Goal: Task Accomplishment & Management: Complete application form

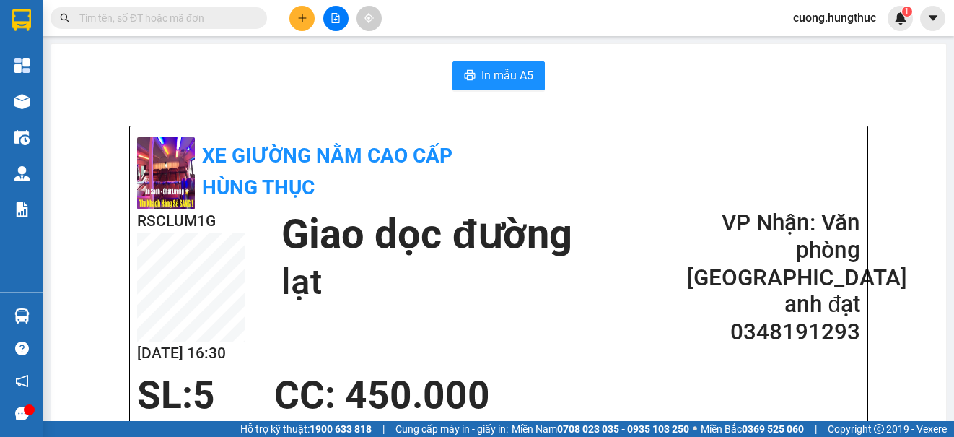
drag, startPoint x: 759, startPoint y: 74, endPoint x: 622, endPoint y: 50, distance: 140.0
click at [754, 74] on div "In mẫu A5" at bounding box center [499, 75] width 860 height 29
drag, startPoint x: 307, startPoint y: 14, endPoint x: 310, endPoint y: 4, distance: 10.7
click at [310, 7] on div at bounding box center [336, 18] width 108 height 25
click at [311, 19] on button at bounding box center [301, 18] width 25 height 25
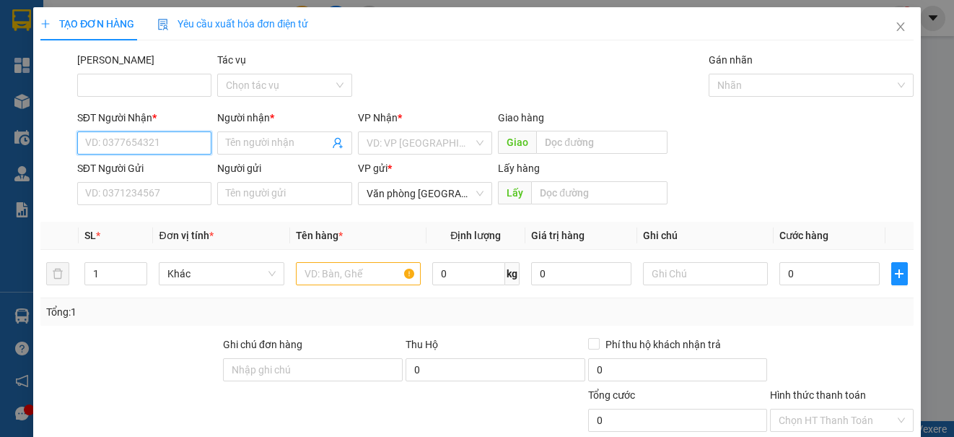
click at [105, 146] on input "SĐT Người Nhận *" at bounding box center [144, 142] width 134 height 23
click at [120, 168] on div "0824654456 - NHẬT LỆ" at bounding box center [142, 172] width 115 height 16
type input "0824654456"
type input "NHẬT LỆ"
type input "0824654456"
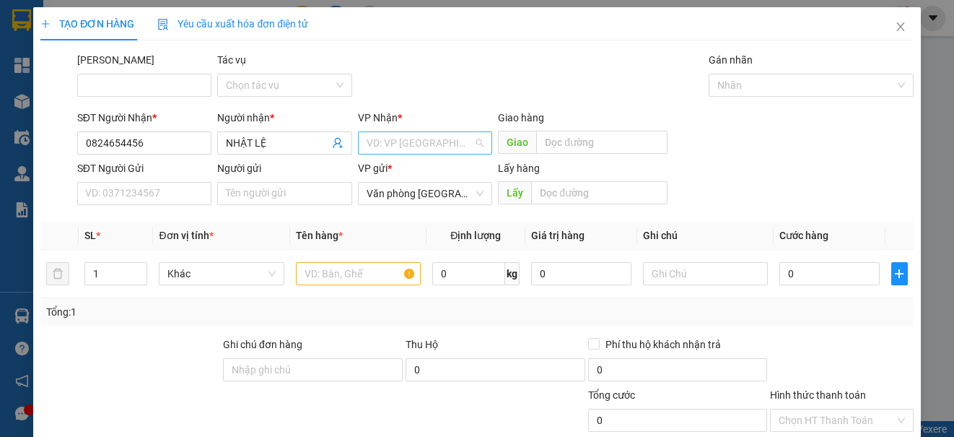
click at [382, 146] on input "search" at bounding box center [420, 143] width 107 height 22
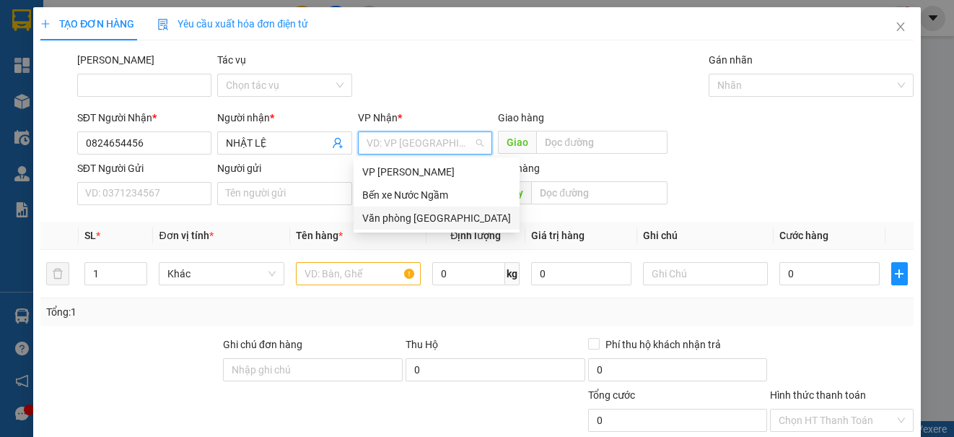
click at [389, 220] on div "Văn phòng [GEOGRAPHIC_DATA]" at bounding box center [436, 218] width 149 height 16
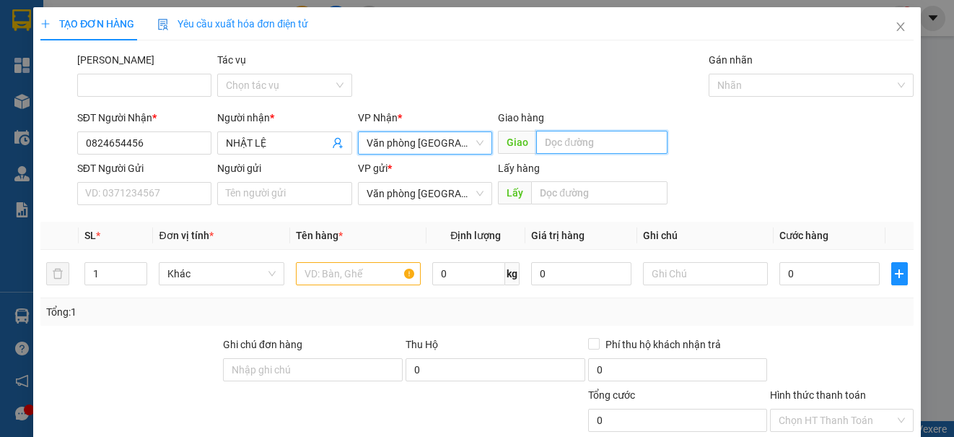
click at [553, 136] on input "text" at bounding box center [601, 142] width 131 height 23
type input "lạt"
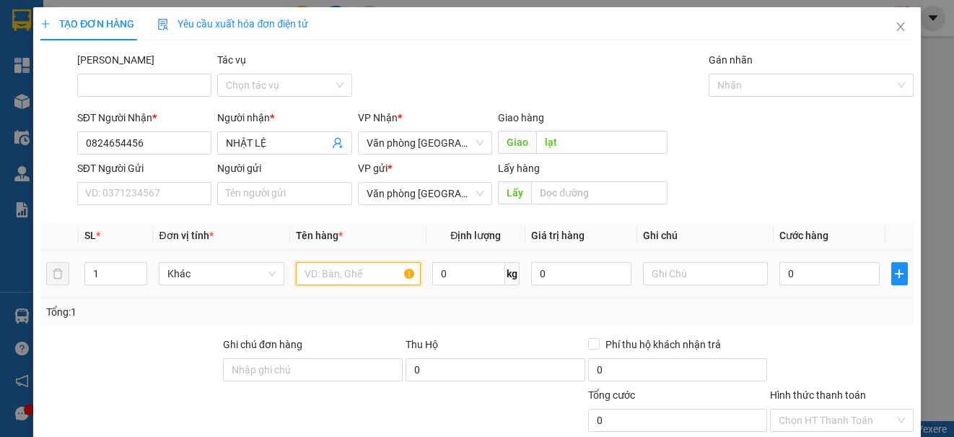
click at [348, 265] on input "text" at bounding box center [358, 273] width 125 height 23
type input "1"
click at [801, 279] on input "0" at bounding box center [830, 273] width 100 height 23
type input "5"
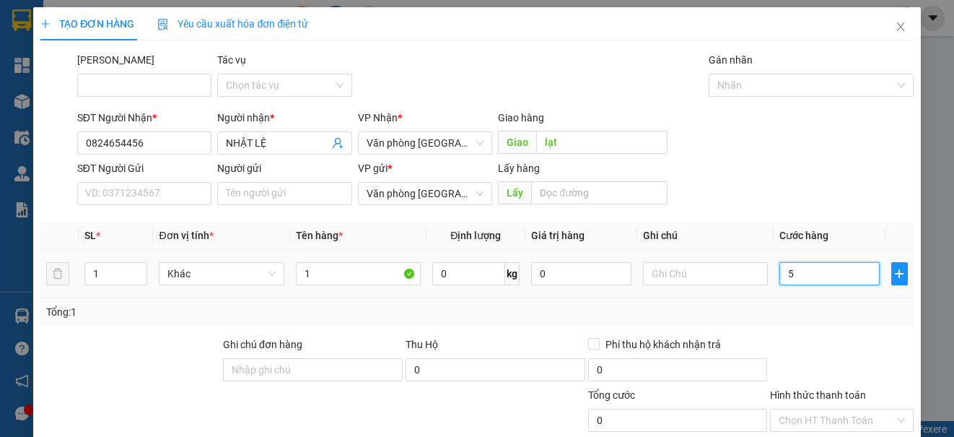
type input "5"
type input "50"
type input "500"
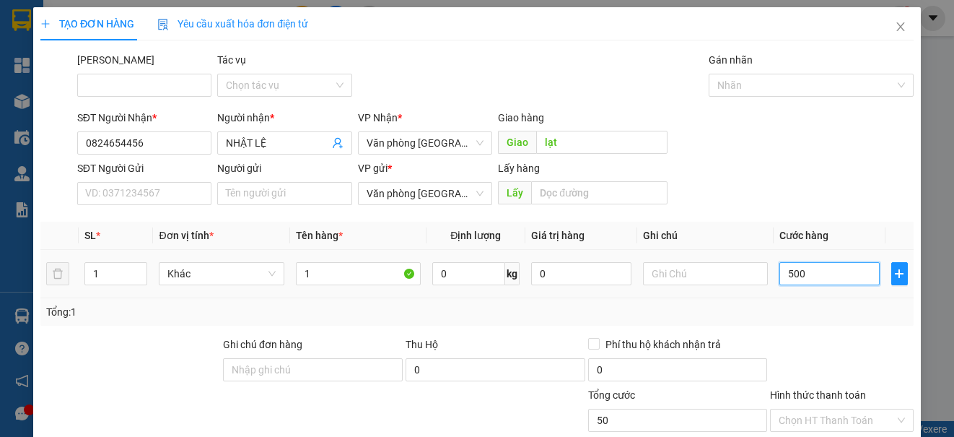
type input "500"
type input "5.000"
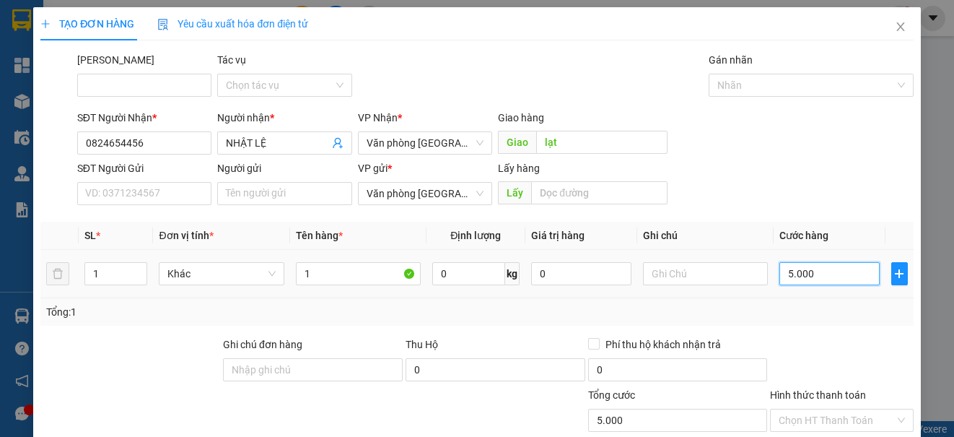
type input "50.000"
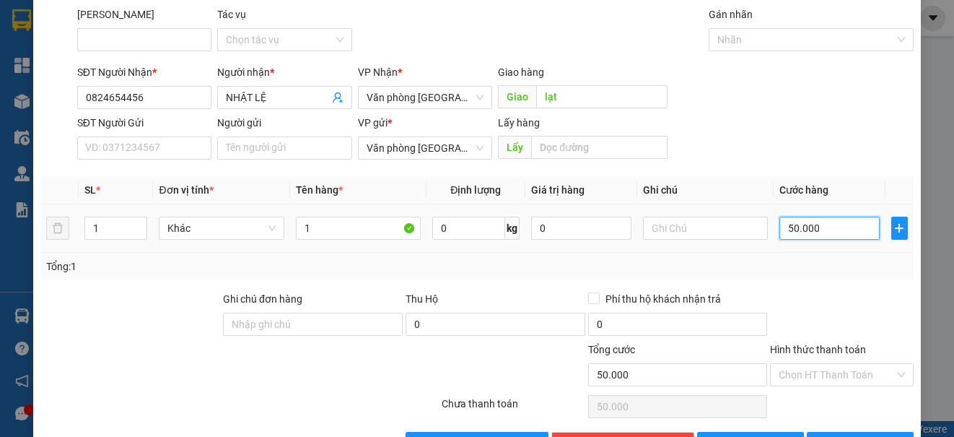
scroll to position [92, 0]
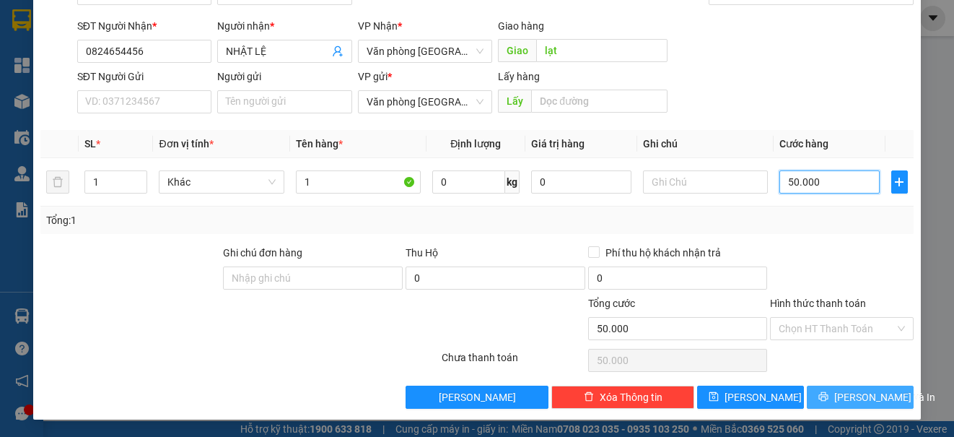
type input "50.000"
drag, startPoint x: 840, startPoint y: 393, endPoint x: 842, endPoint y: 367, distance: 26.0
click at [841, 370] on div "Transit Pickup Surcharge Ids Transit Deliver Surcharge Ids Transit Deliver Surc…" at bounding box center [476, 184] width 873 height 448
click at [863, 397] on span "[PERSON_NAME] và In" at bounding box center [884, 397] width 101 height 16
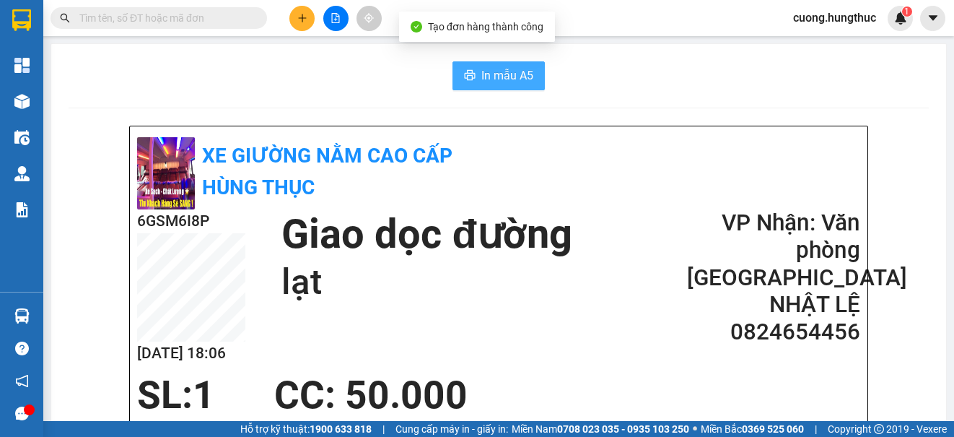
click at [481, 75] on span "In mẫu A5" at bounding box center [507, 75] width 52 height 18
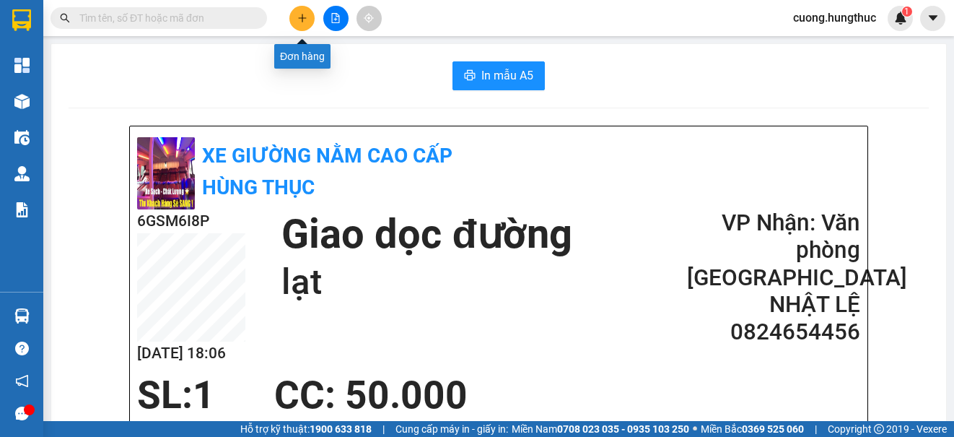
click at [308, 20] on button at bounding box center [301, 18] width 25 height 25
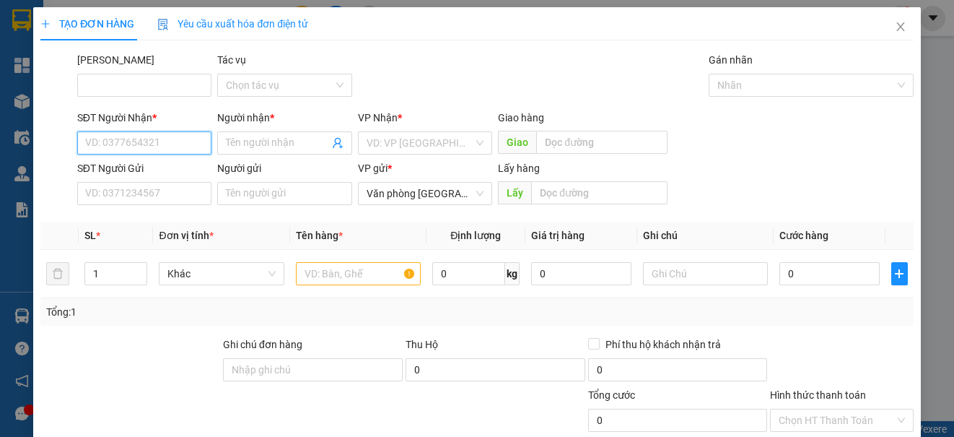
click at [175, 138] on input "SĐT Người Nhận *" at bounding box center [144, 142] width 134 height 23
type input "9"
type input "0357316901"
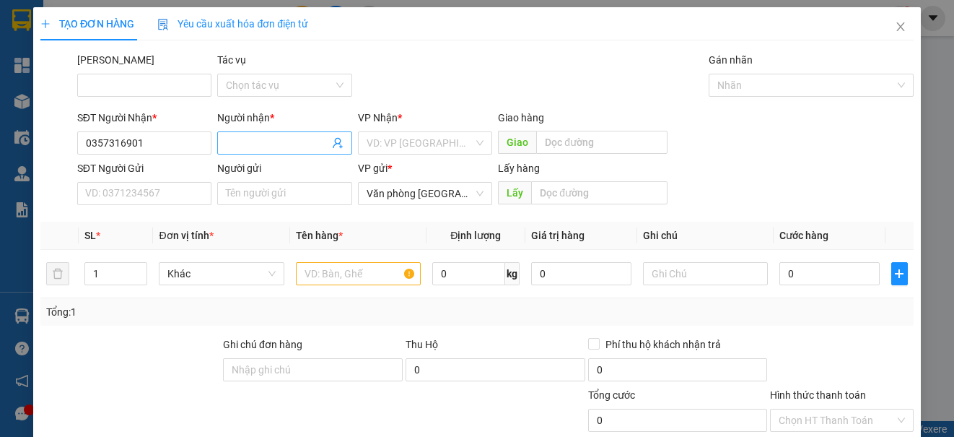
click at [233, 136] on input "Người nhận *" at bounding box center [277, 143] width 103 height 16
type input "anh tú"
click at [398, 154] on div "VP Nhận * VD: VP [GEOGRAPHIC_DATA]" at bounding box center [425, 135] width 134 height 51
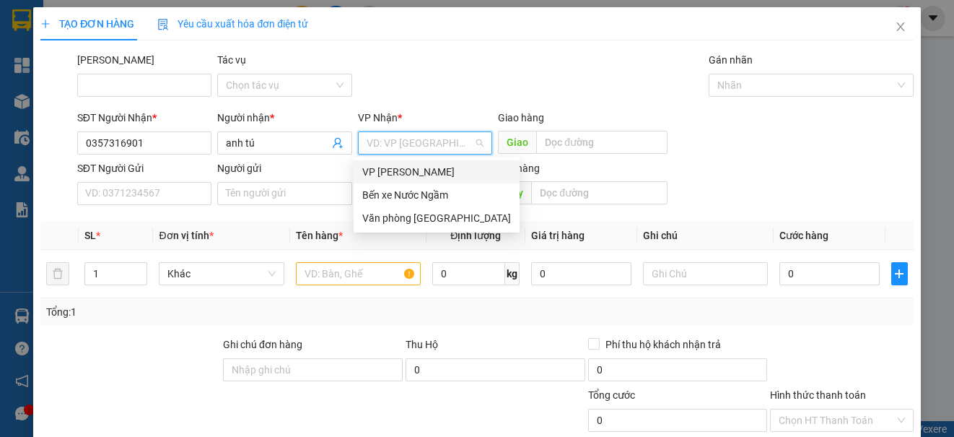
click at [449, 137] on input "search" at bounding box center [420, 143] width 107 height 22
click at [411, 213] on div "Văn phòng [GEOGRAPHIC_DATA]" at bounding box center [436, 218] width 149 height 16
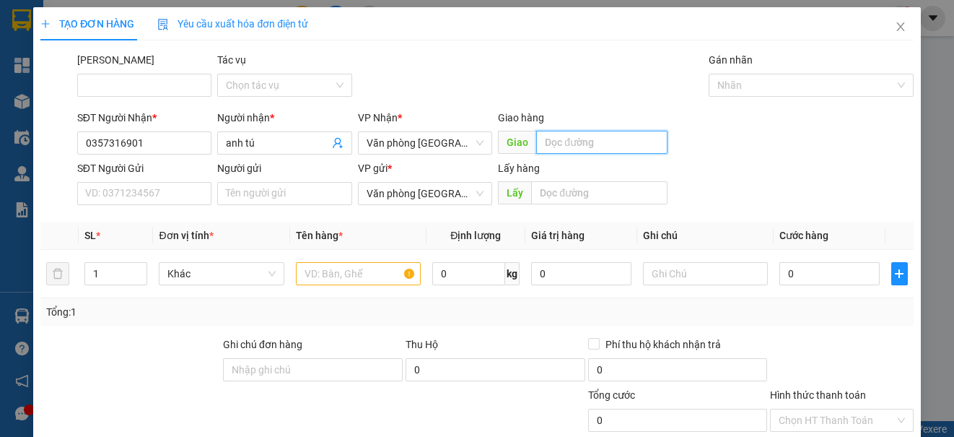
click at [584, 142] on input "text" at bounding box center [601, 142] width 131 height 23
type input "tân an"
click at [348, 281] on input "text" at bounding box center [358, 273] width 125 height 23
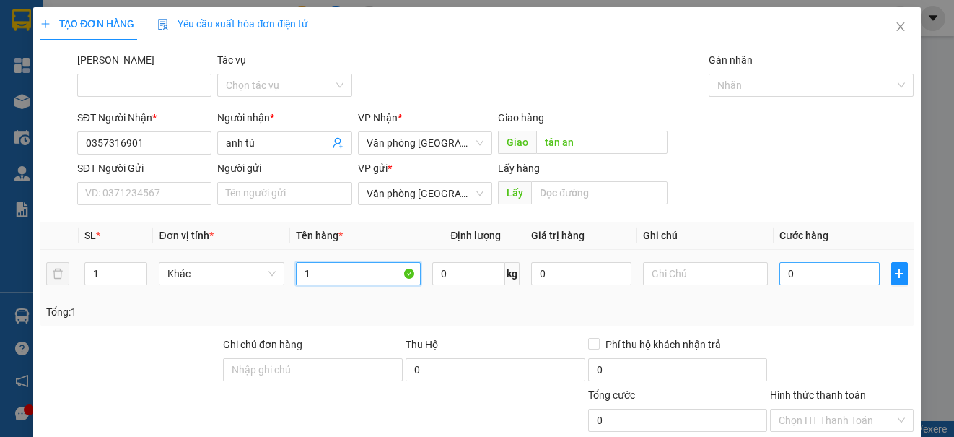
type input "1"
click at [816, 266] on input "0" at bounding box center [830, 273] width 100 height 23
type input "5"
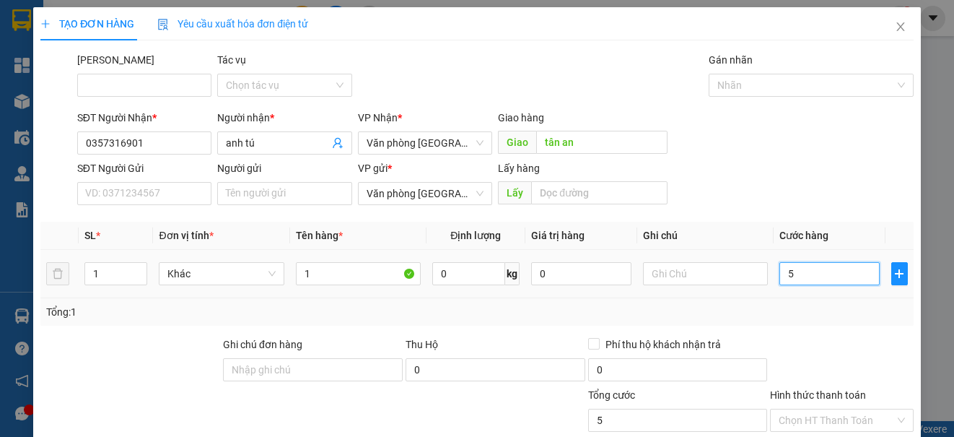
type input "50"
type input "500"
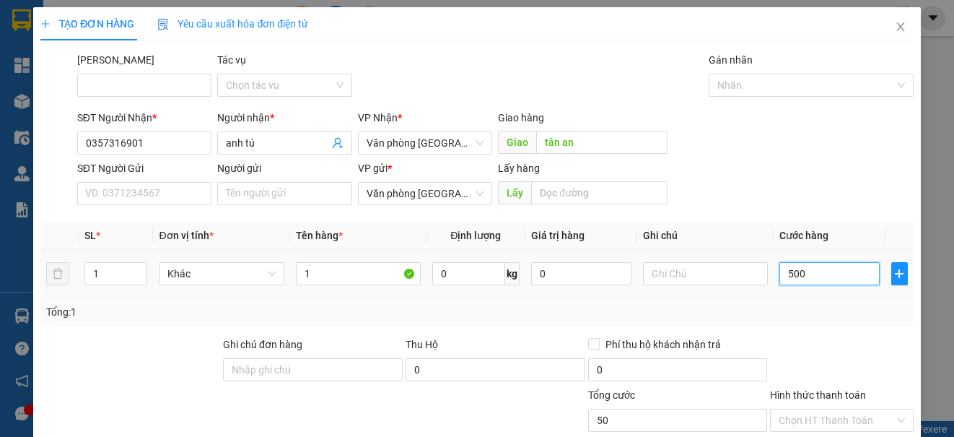
type input "500"
type input "5.000"
type input "50.000"
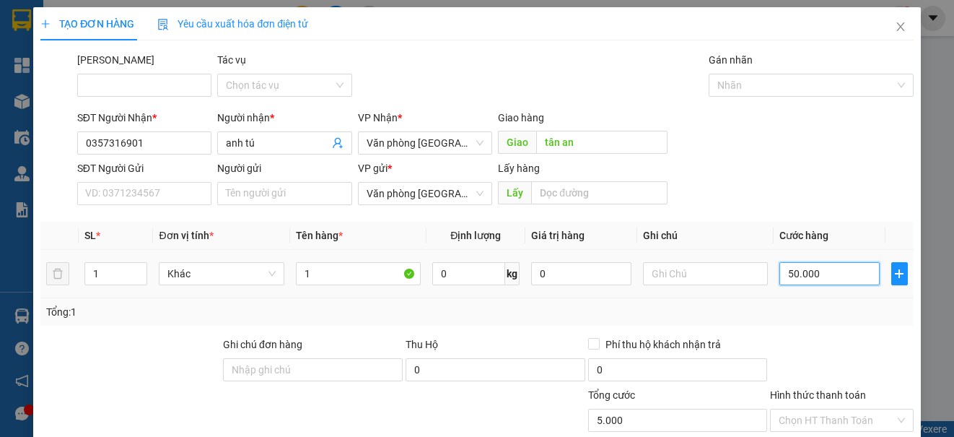
type input "50.000"
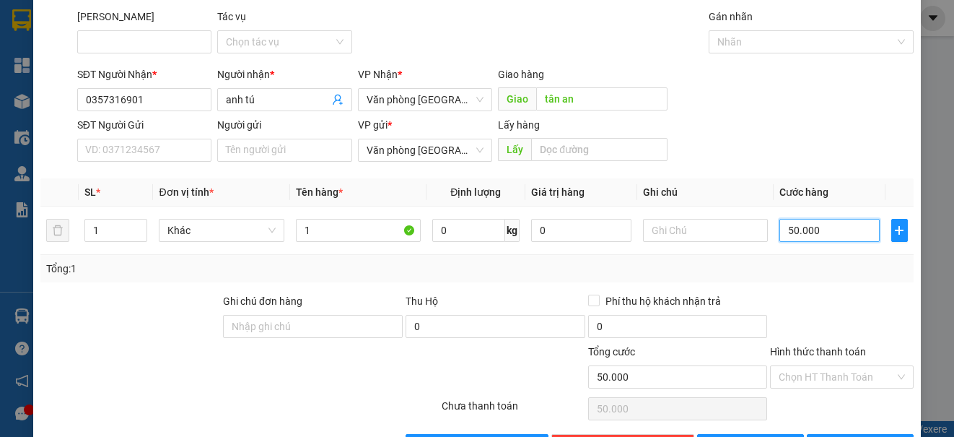
scroll to position [92, 0]
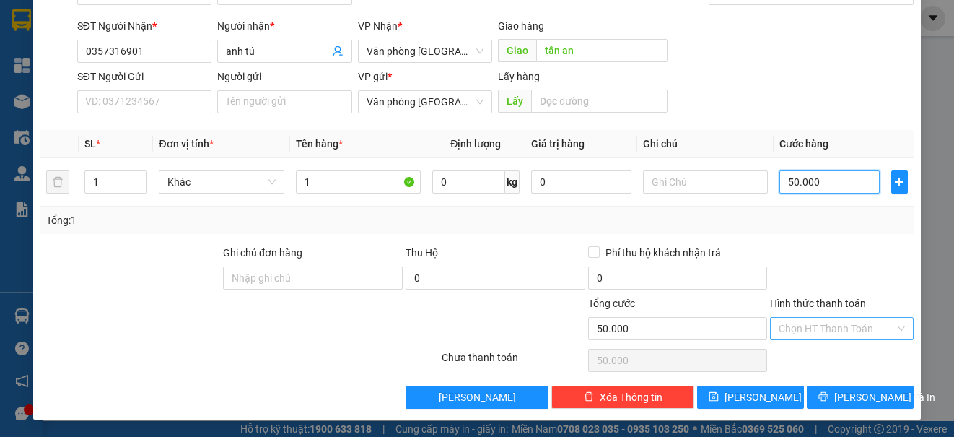
type input "50.000"
click at [802, 312] on div "Transit Pickup Surcharge Ids Transit Deliver Surcharge Ids Transit Deliver Surc…" at bounding box center [476, 184] width 873 height 448
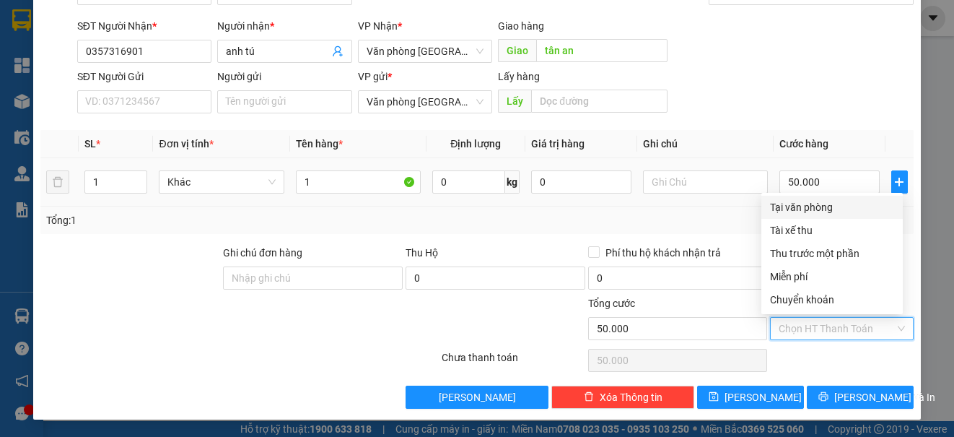
drag, startPoint x: 784, startPoint y: 209, endPoint x: 788, endPoint y: 203, distance: 7.4
click at [787, 204] on div "Tại văn phòng" at bounding box center [832, 207] width 124 height 16
type input "0"
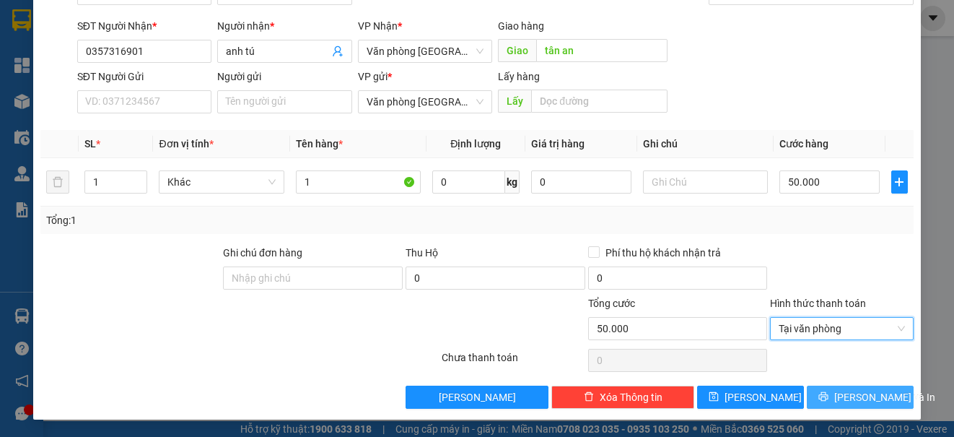
drag, startPoint x: 817, startPoint y: 391, endPoint x: 808, endPoint y: 389, distance: 9.6
click at [817, 390] on button "[PERSON_NAME] và In" at bounding box center [860, 396] width 107 height 23
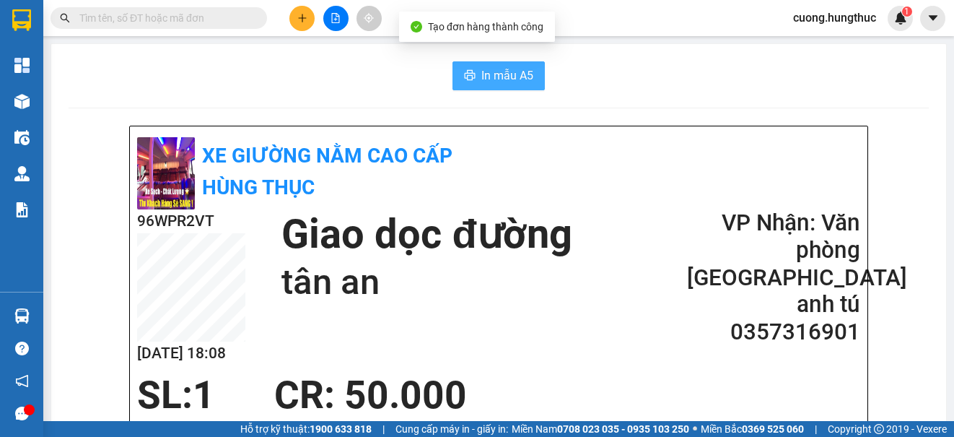
click at [507, 69] on span "In mẫu A5" at bounding box center [507, 75] width 52 height 18
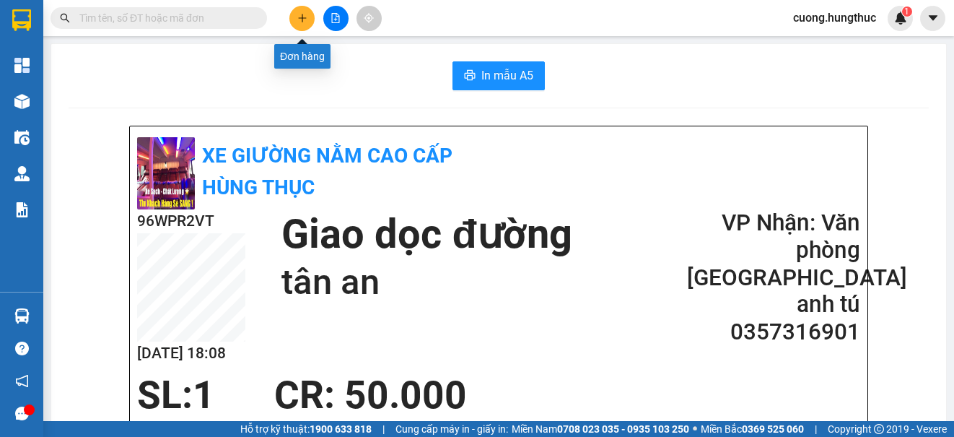
click at [296, 17] on button at bounding box center [301, 18] width 25 height 25
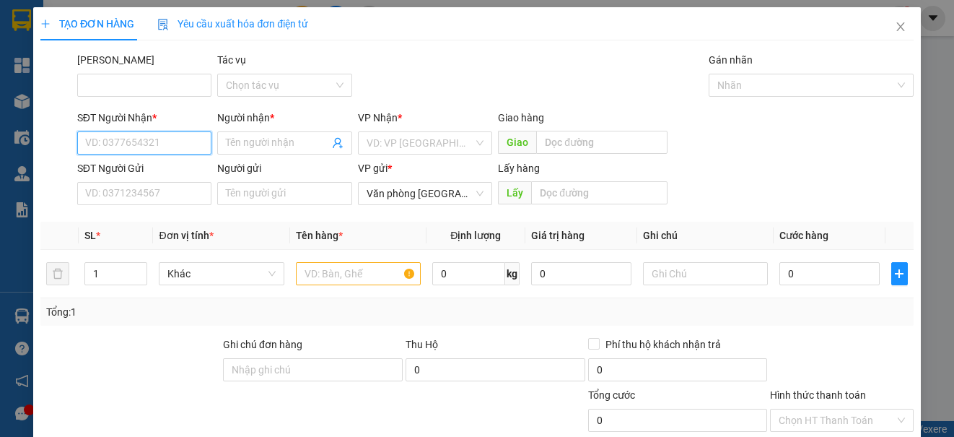
click at [151, 147] on input "SĐT Người Nhận *" at bounding box center [144, 142] width 134 height 23
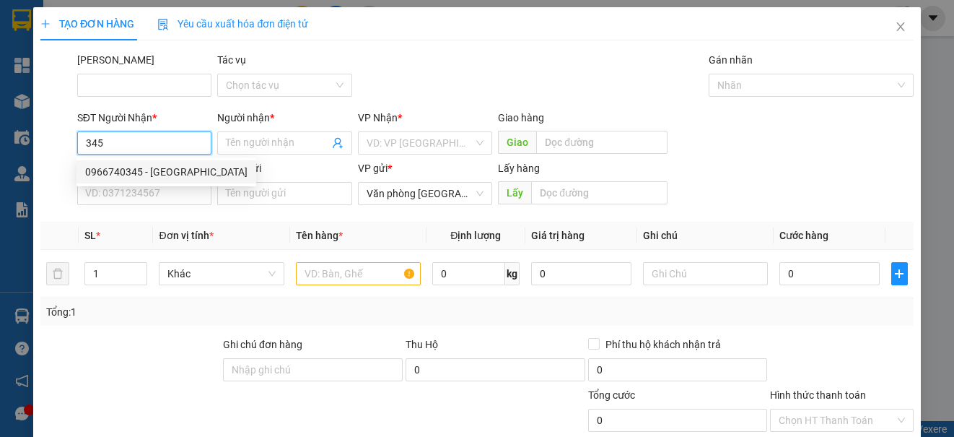
click at [146, 177] on div "0966740345 - [GEOGRAPHIC_DATA]" at bounding box center [166, 172] width 162 height 16
type input "0966740345"
type input "Ngân hà"
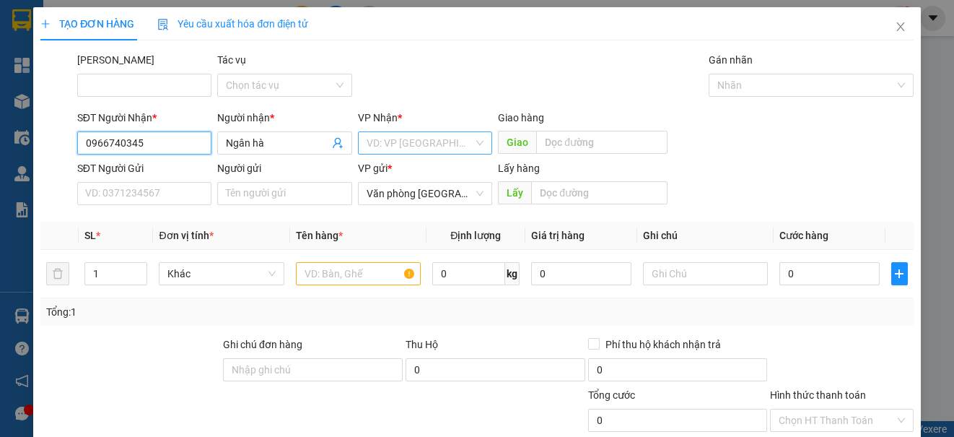
type input "0966740345"
click at [414, 147] on input "search" at bounding box center [420, 143] width 107 height 22
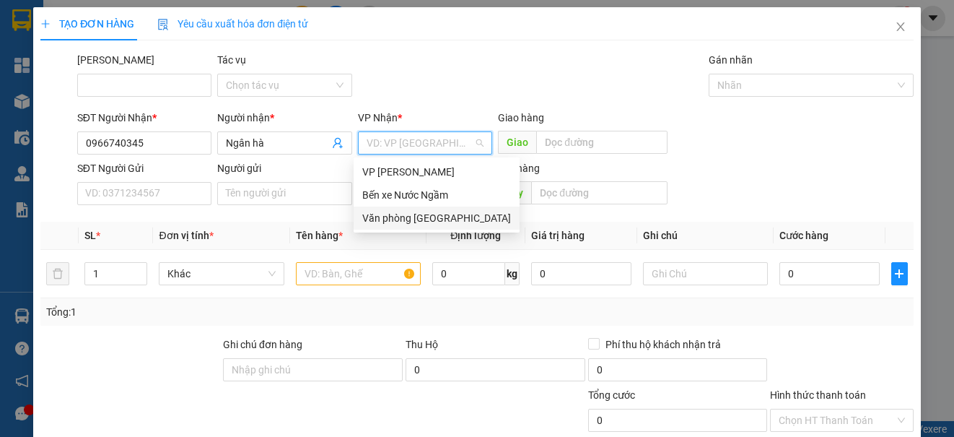
click at [413, 212] on div "Văn phòng [GEOGRAPHIC_DATA]" at bounding box center [436, 218] width 149 height 16
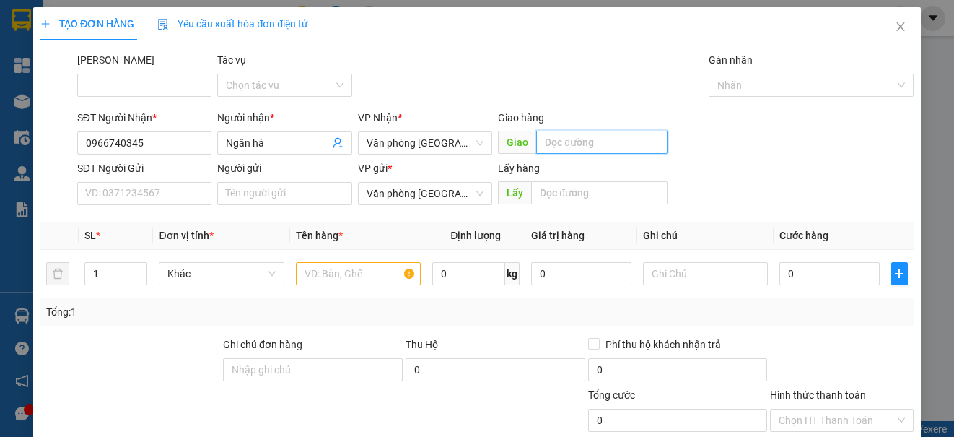
click at [609, 153] on input "text" at bounding box center [601, 142] width 131 height 23
type input "cừa"
click at [362, 272] on input "text" at bounding box center [358, 273] width 125 height 23
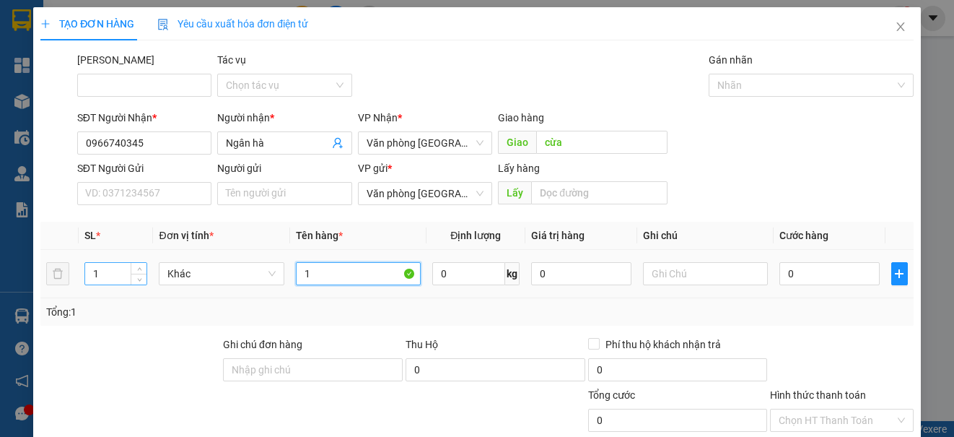
type input "1"
click at [113, 274] on input "1" at bounding box center [115, 274] width 61 height 22
type input "22"
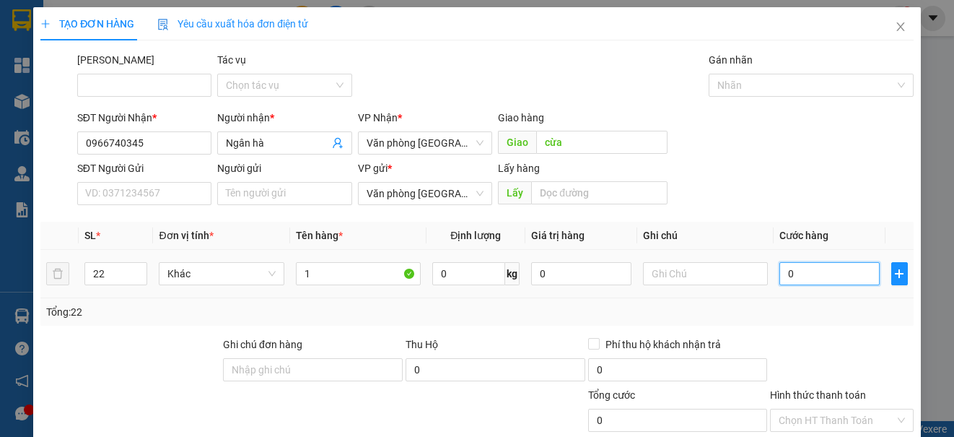
click at [819, 272] on input "0" at bounding box center [830, 273] width 100 height 23
type input "6"
type input "66"
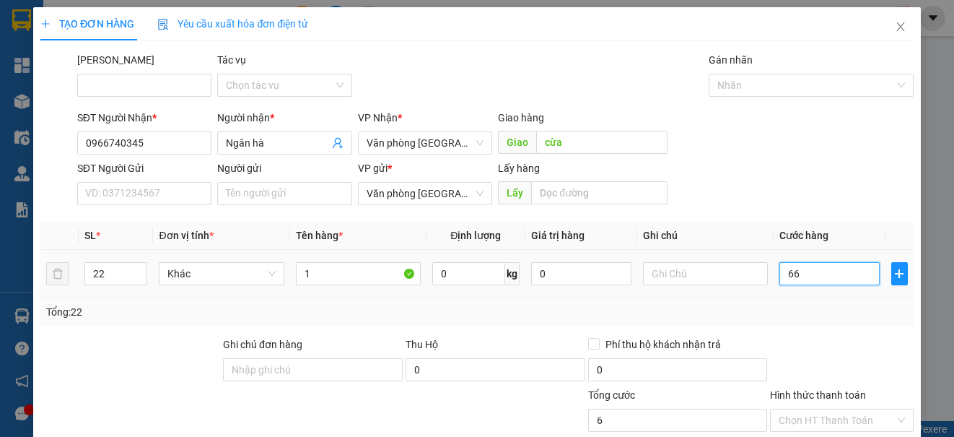
type input "66"
type input "660"
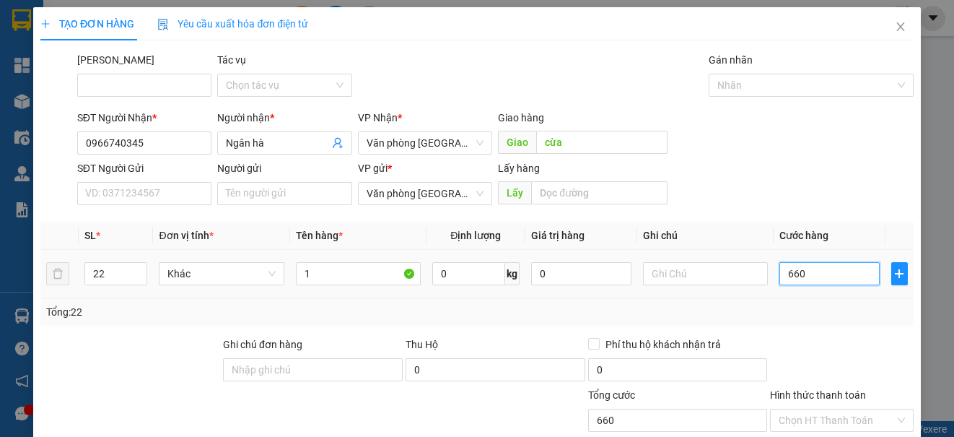
type input "6.600"
type input "66.000"
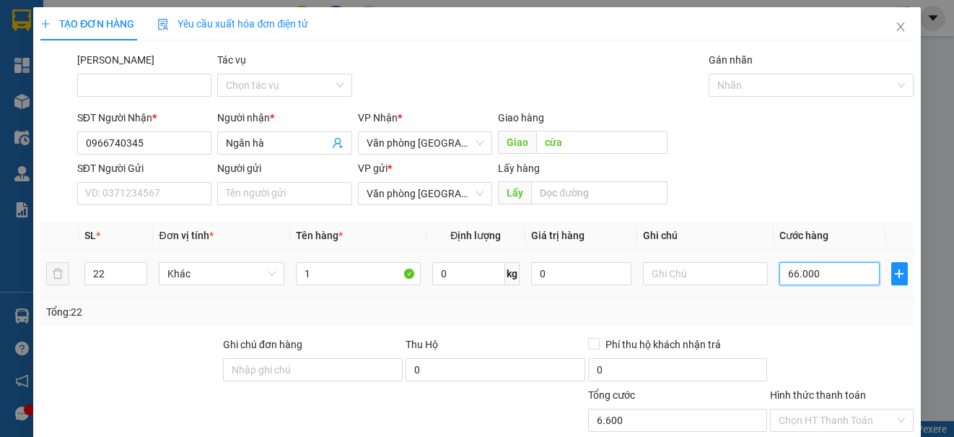
type input "66.000"
type input "660.000"
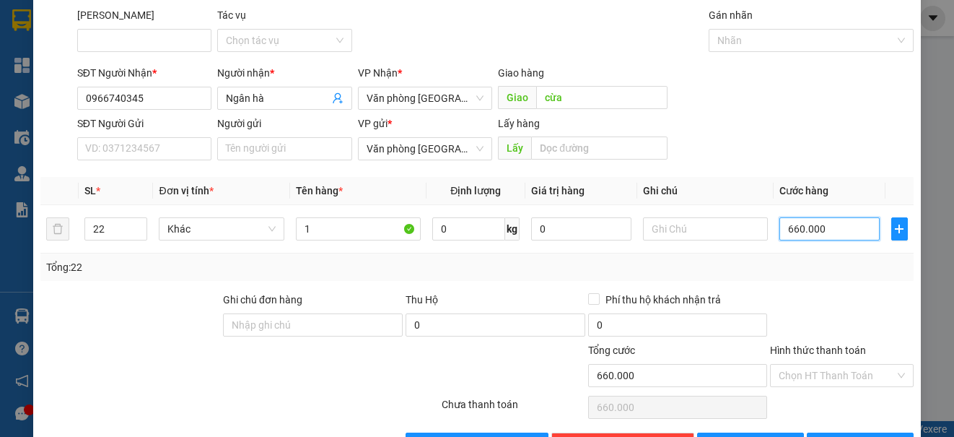
scroll to position [92, 0]
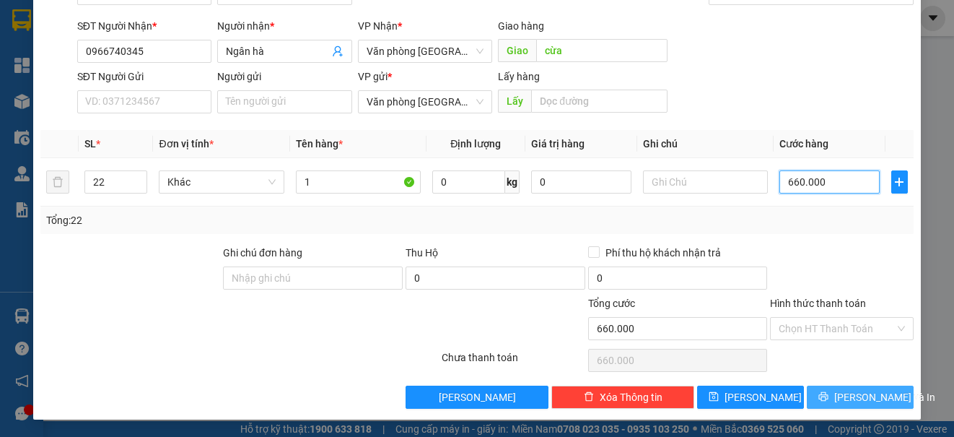
type input "660.000"
click at [829, 402] on span "printer" at bounding box center [824, 397] width 10 height 12
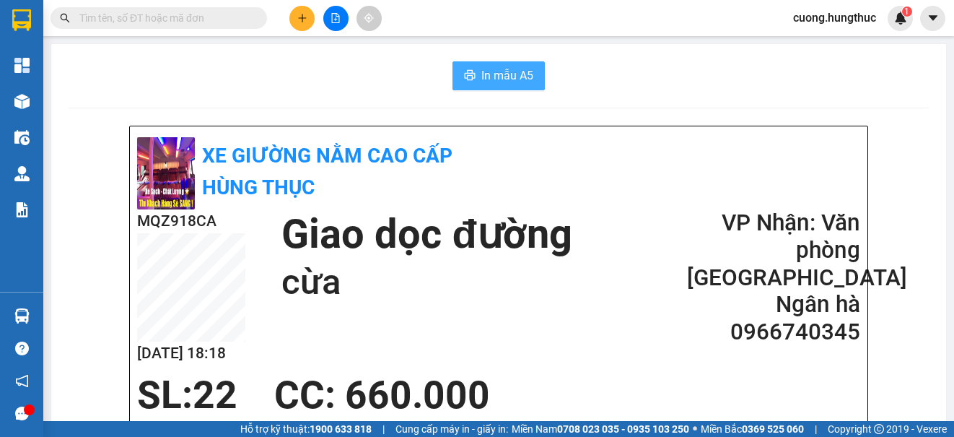
click at [515, 82] on span "In mẫu A5" at bounding box center [507, 75] width 52 height 18
click at [306, 27] on button at bounding box center [301, 18] width 25 height 25
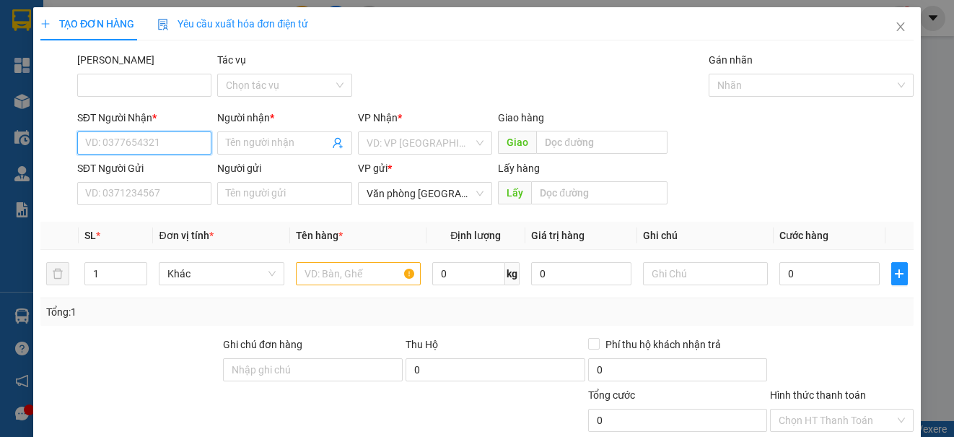
click at [139, 149] on input "SĐT Người Nhận *" at bounding box center [144, 142] width 134 height 23
click at [205, 177] on div "0963722333 - [PERSON_NAME]" at bounding box center [156, 172] width 142 height 16
type input "0963722333"
type input "[PERSON_NAME]"
type input "0963722333"
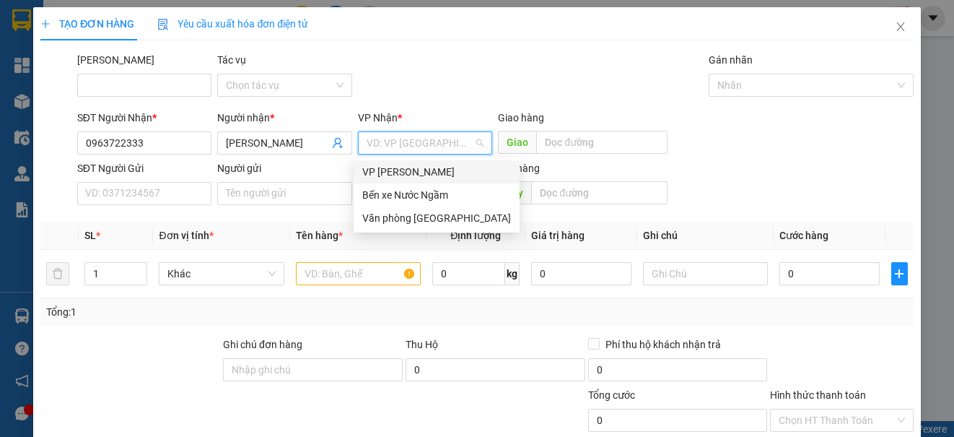
click at [430, 143] on input "search" at bounding box center [420, 143] width 107 height 22
click at [435, 212] on div "Văn phòng [GEOGRAPHIC_DATA]" at bounding box center [436, 218] width 149 height 16
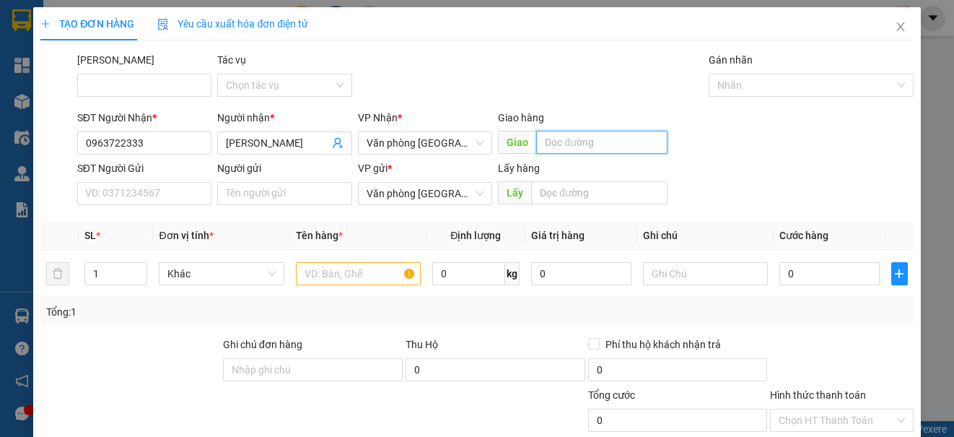
click at [559, 136] on input "text" at bounding box center [601, 142] width 131 height 23
type input "lạt"
click at [384, 275] on input "text" at bounding box center [358, 273] width 125 height 23
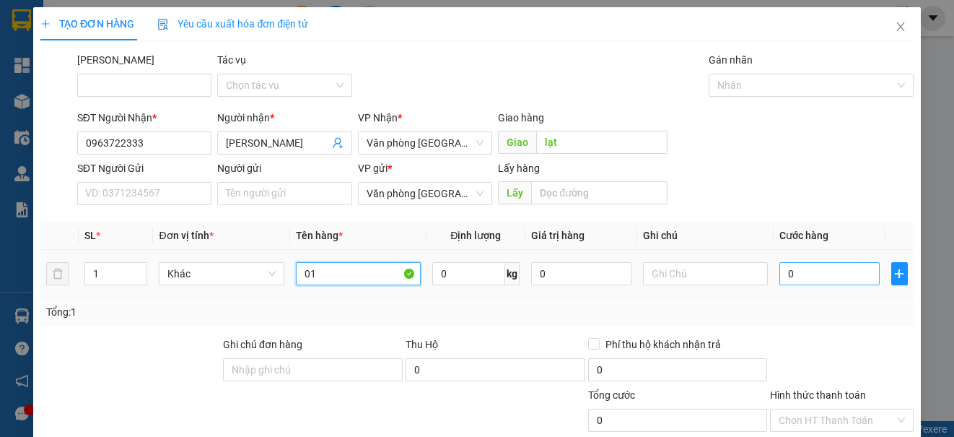
type input "01"
click at [801, 274] on input "0" at bounding box center [830, 273] width 100 height 23
type input "5"
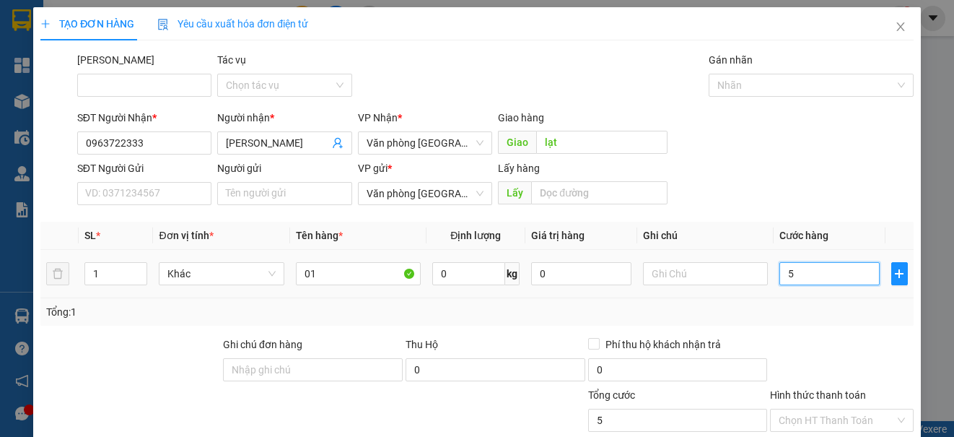
type input "50"
type input "500"
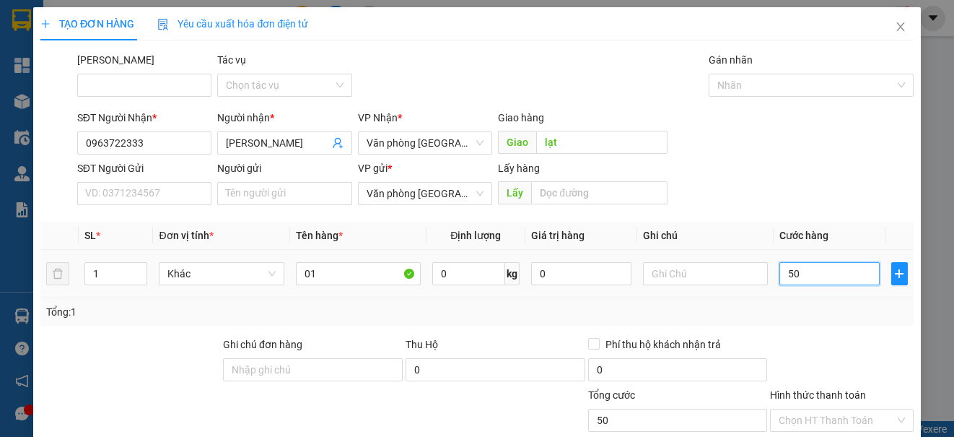
type input "500"
type input "5.000"
type input "50.000"
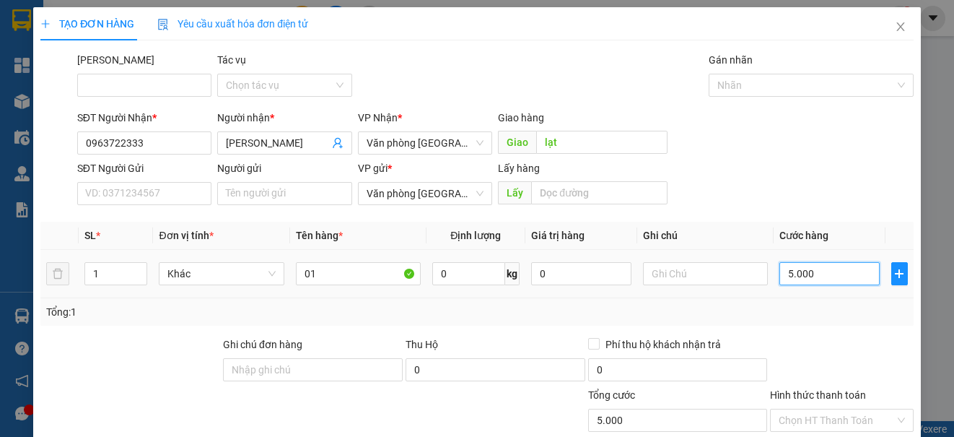
type input "50.000"
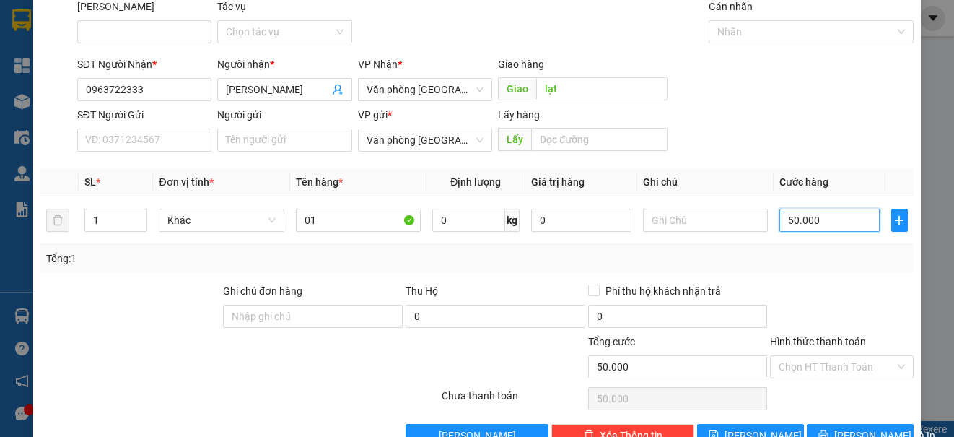
scroll to position [92, 0]
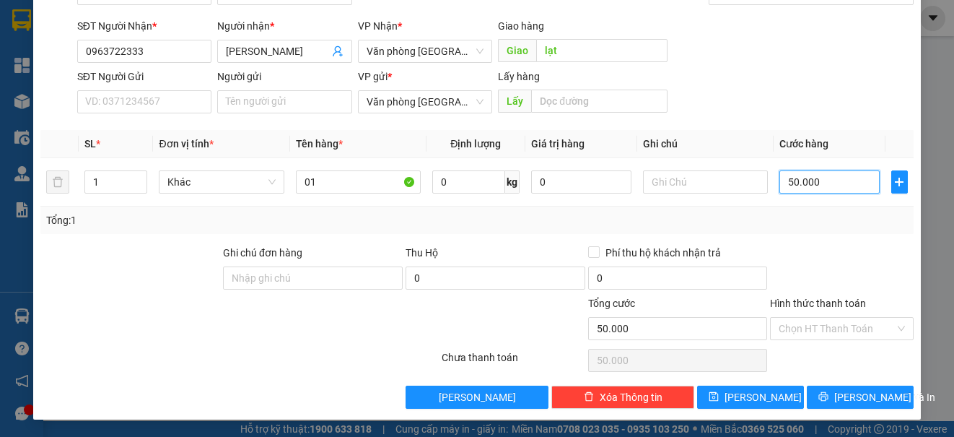
type input "50.000"
click at [834, 410] on div "TẠO ĐƠN HÀNG Yêu cầu xuất hóa đơn điện tử Transit Pickup Surcharge Ids Transit …" at bounding box center [476, 168] width 887 height 504
click at [848, 395] on span "[PERSON_NAME] và In" at bounding box center [884, 397] width 101 height 16
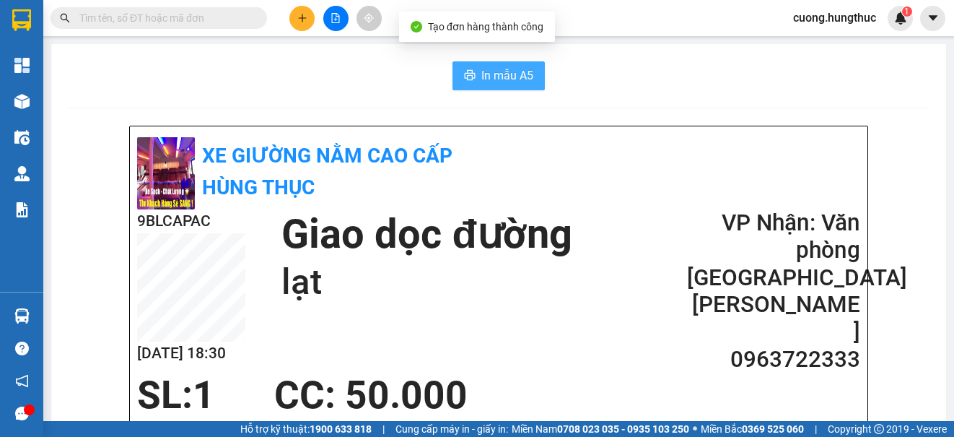
click at [520, 72] on span "In mẫu A5" at bounding box center [507, 75] width 52 height 18
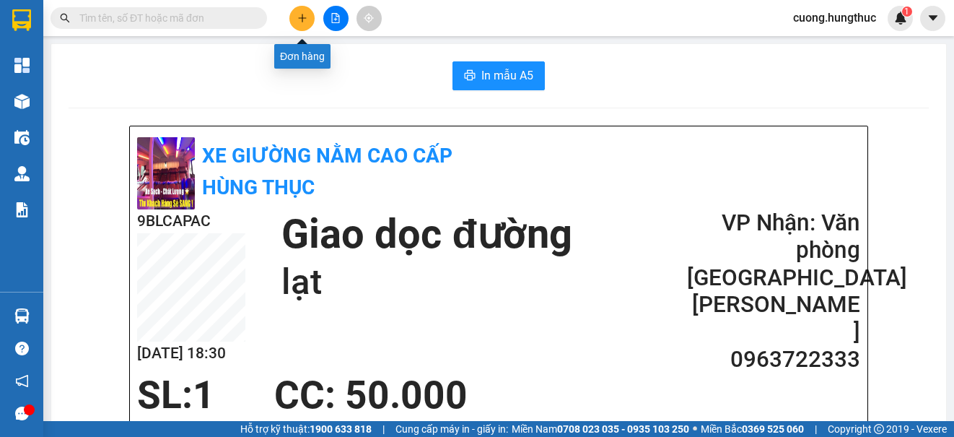
click at [305, 19] on icon "plus" at bounding box center [302, 18] width 10 height 10
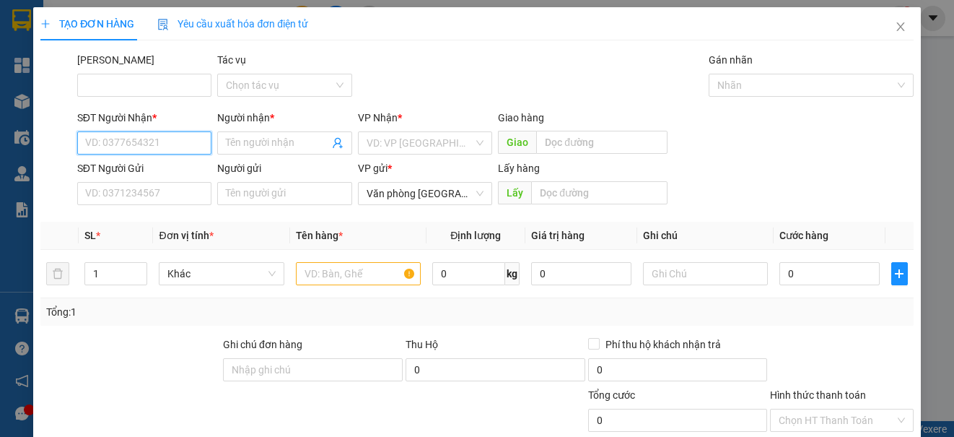
click at [117, 135] on input "SĐT Người Nhận *" at bounding box center [144, 142] width 134 height 23
click at [125, 170] on div "0979384222 - chị [PERSON_NAME]" at bounding box center [163, 172] width 157 height 16
type input "0979384222"
type input "chị [PERSON_NAME]"
type input "0979384222"
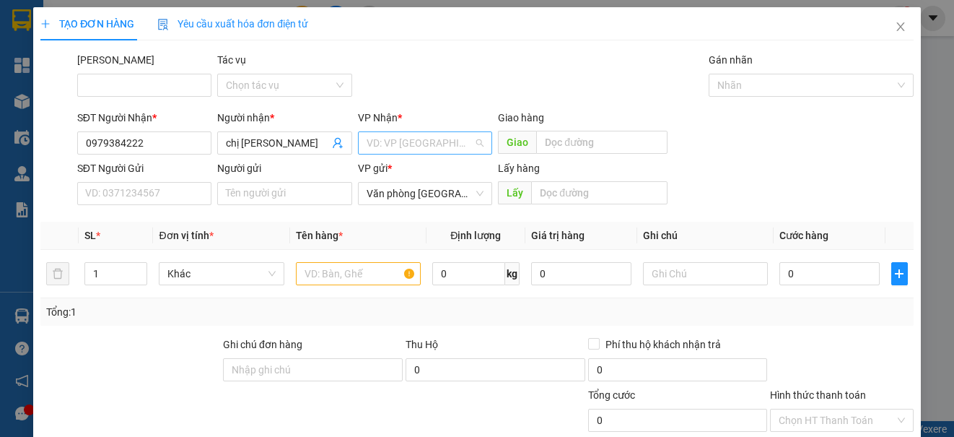
click at [427, 146] on input "search" at bounding box center [420, 143] width 107 height 22
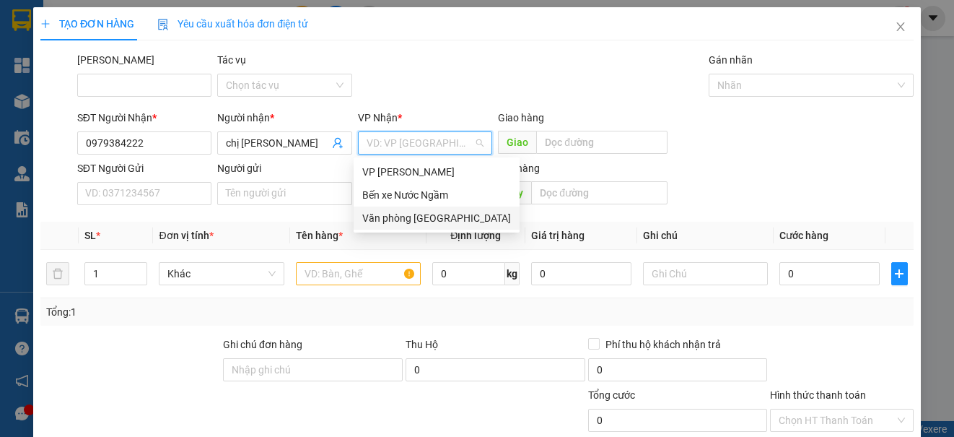
click at [419, 215] on div "Văn phòng [GEOGRAPHIC_DATA]" at bounding box center [436, 218] width 149 height 16
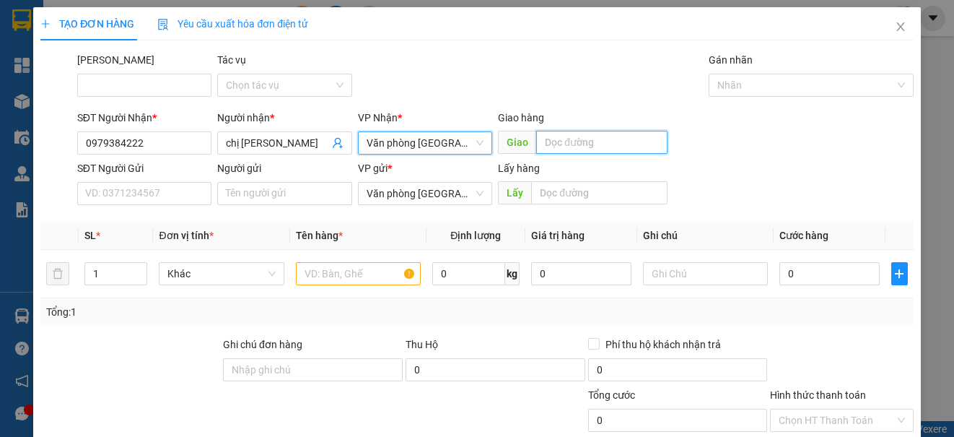
click at [580, 150] on input "text" at bounding box center [601, 142] width 131 height 23
type input "an phát"
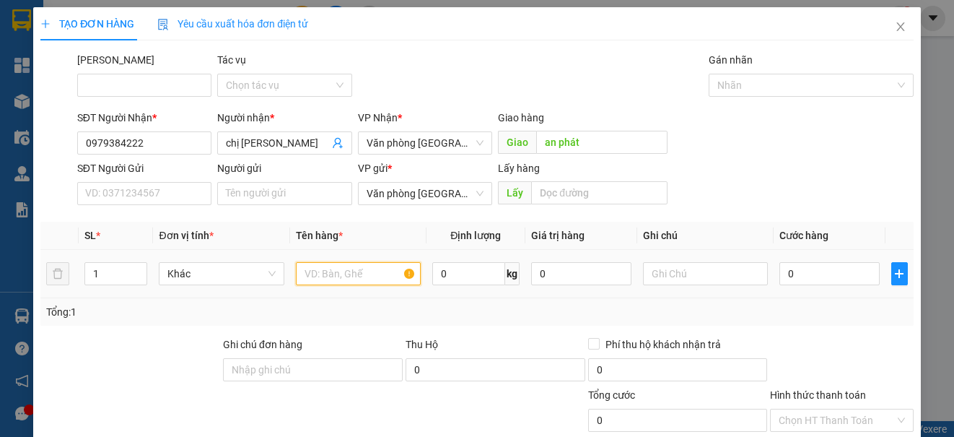
click at [357, 263] on input "text" at bounding box center [358, 273] width 125 height 23
type input "1"
click at [811, 265] on input "0" at bounding box center [830, 273] width 100 height 23
type input "5"
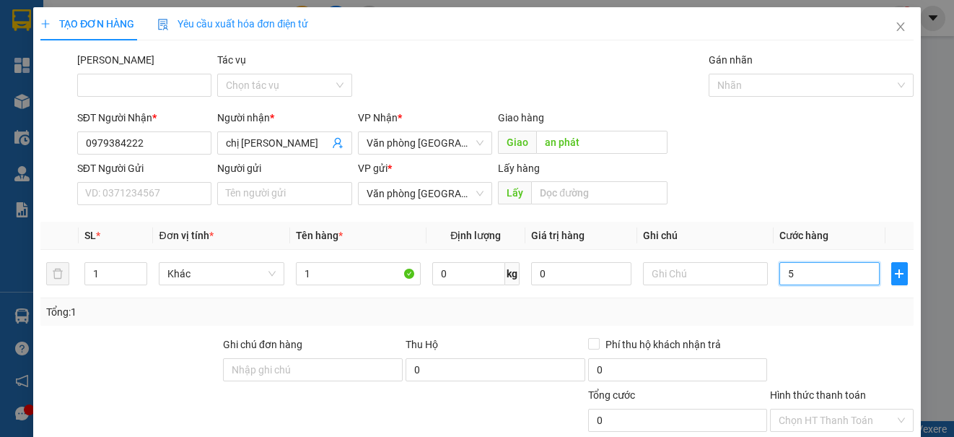
type input "5"
type input "50"
type input "500"
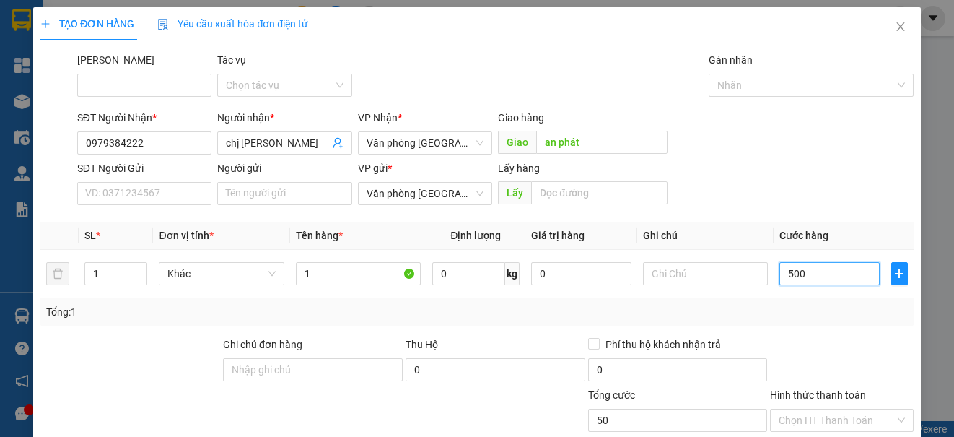
type input "500"
type input "5.000"
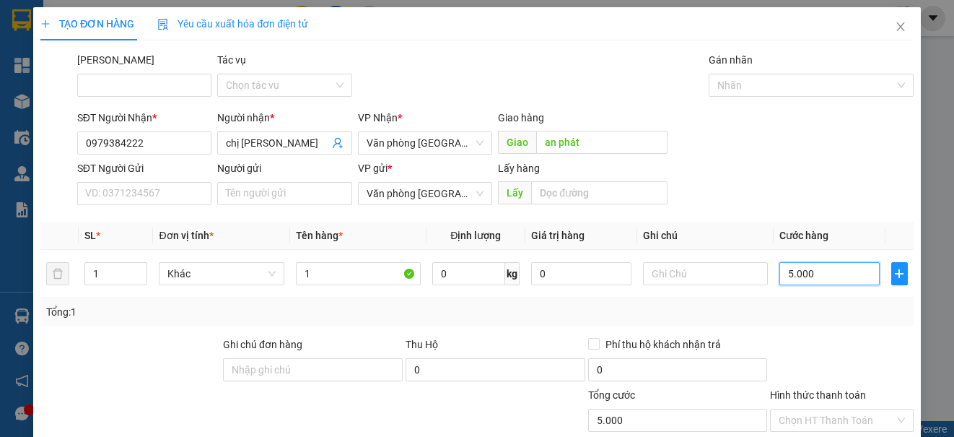
type input "50.000"
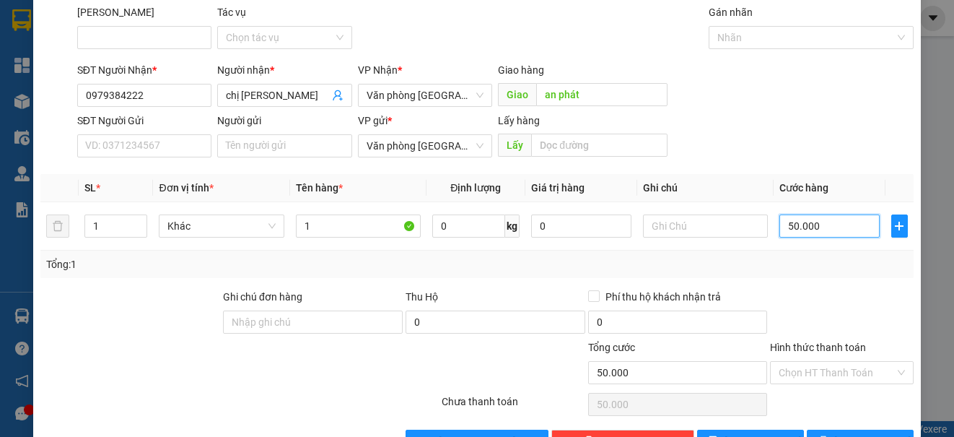
scroll to position [72, 0]
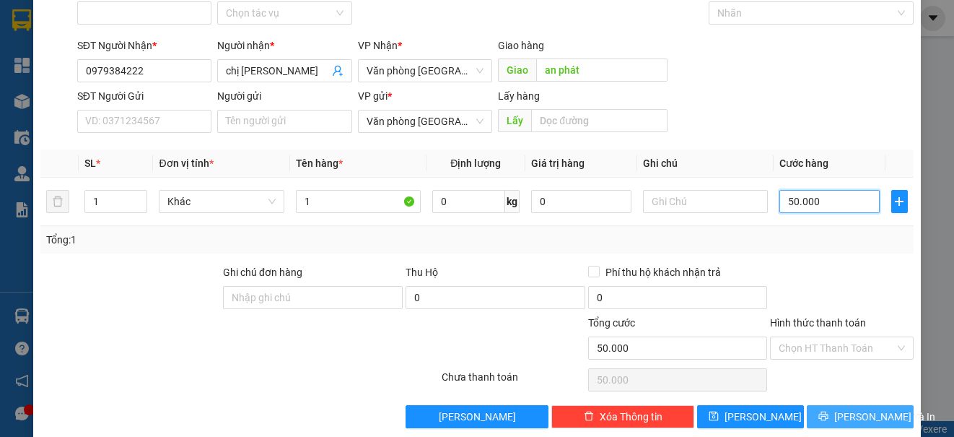
type input "50.000"
click at [834, 413] on button "[PERSON_NAME] và In" at bounding box center [860, 416] width 107 height 23
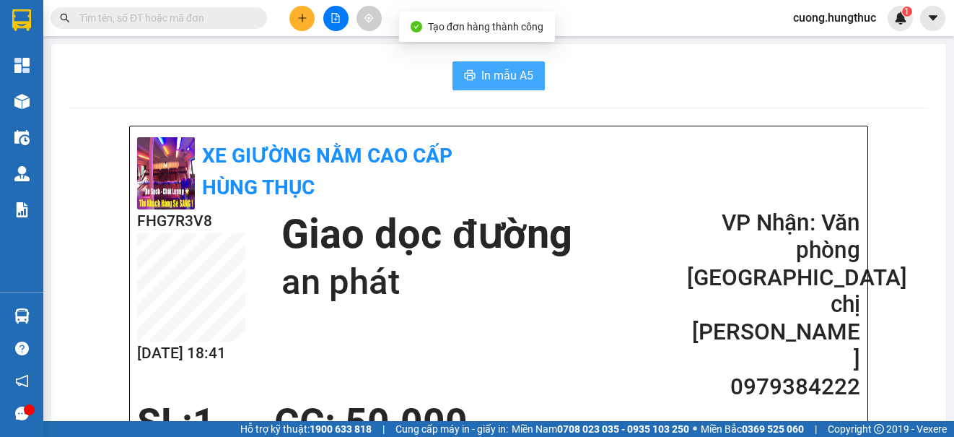
drag, startPoint x: 510, startPoint y: 75, endPoint x: 507, endPoint y: 68, distance: 7.8
click at [507, 69] on span "In mẫu A5" at bounding box center [507, 75] width 52 height 18
click at [292, 28] on div at bounding box center [336, 18] width 108 height 25
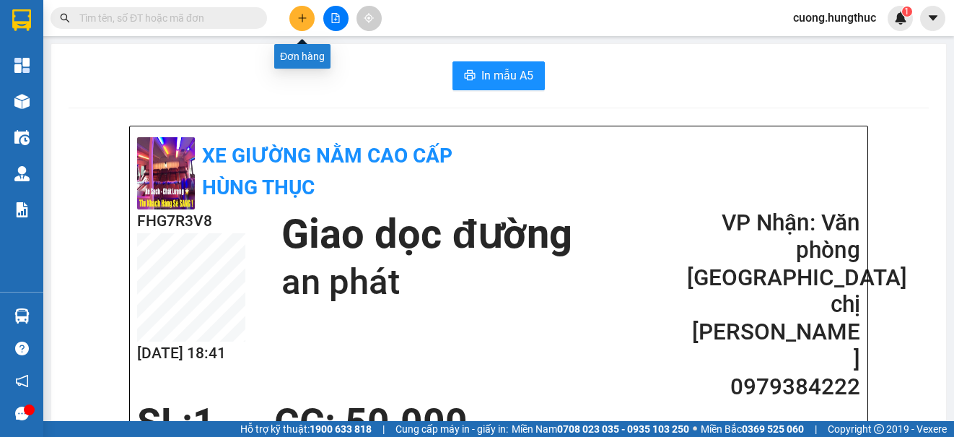
click at [303, 22] on icon "plus" at bounding box center [302, 18] width 10 height 10
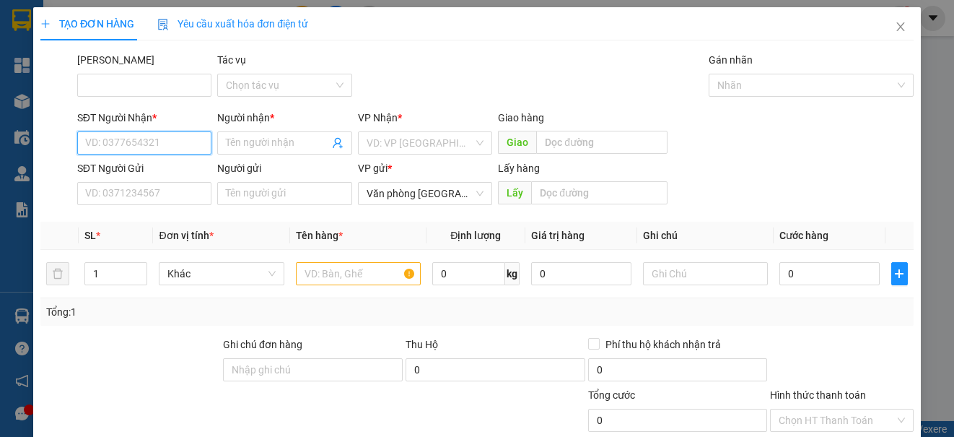
click at [105, 148] on input "SĐT Người Nhận *" at bounding box center [144, 142] width 134 height 23
click at [205, 175] on div "0352694093 - GARA CHÍNH HIỀN" at bounding box center [160, 172] width 150 height 16
type input "0352694093"
type input "GARA CHÍNH HIỀN"
type input "0352694093"
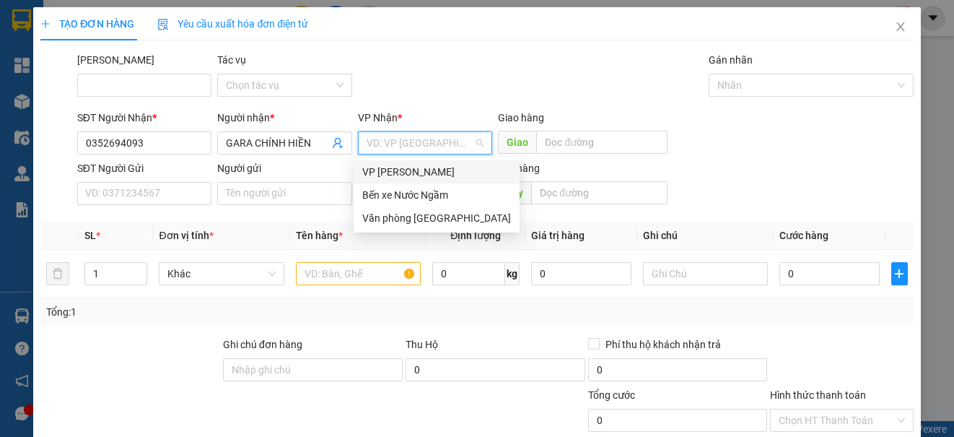
click at [455, 145] on input "search" at bounding box center [420, 143] width 107 height 22
drag, startPoint x: 417, startPoint y: 217, endPoint x: 424, endPoint y: 209, distance: 10.7
click at [417, 213] on div "Văn phòng [GEOGRAPHIC_DATA]" at bounding box center [436, 218] width 149 height 16
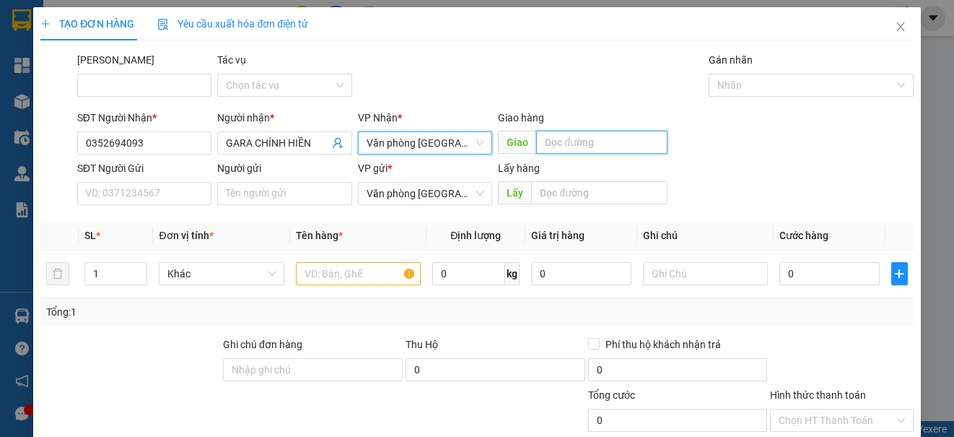
click at [566, 136] on input "text" at bounding box center [601, 142] width 131 height 23
type input "lạt"
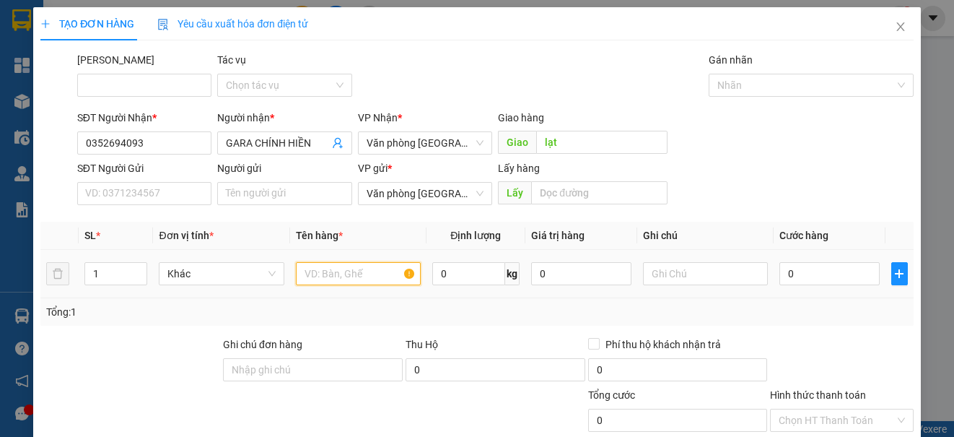
click at [370, 280] on input "text" at bounding box center [358, 273] width 125 height 23
type input "1"
drag, startPoint x: 799, startPoint y: 289, endPoint x: 797, endPoint y: 278, distance: 11.0
click at [797, 278] on td "0" at bounding box center [830, 274] width 112 height 48
click at [796, 276] on input "0" at bounding box center [830, 273] width 100 height 23
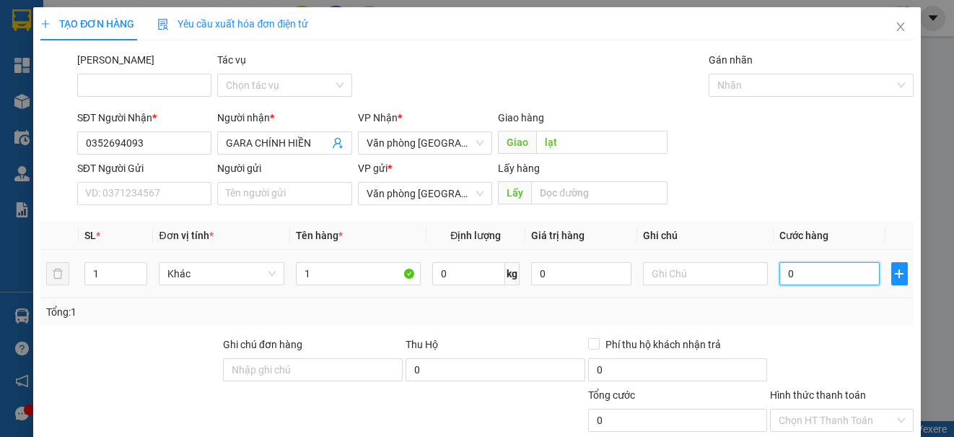
type input "5"
type input "50"
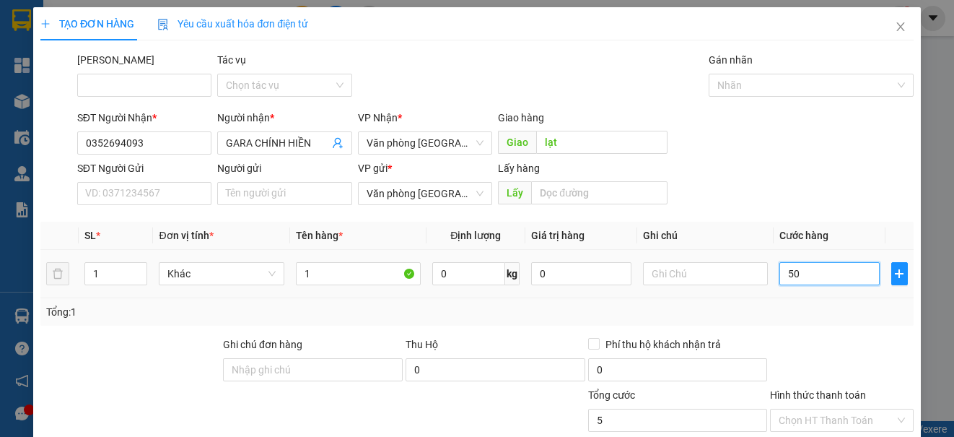
type input "50"
type input "500"
type input "5.000"
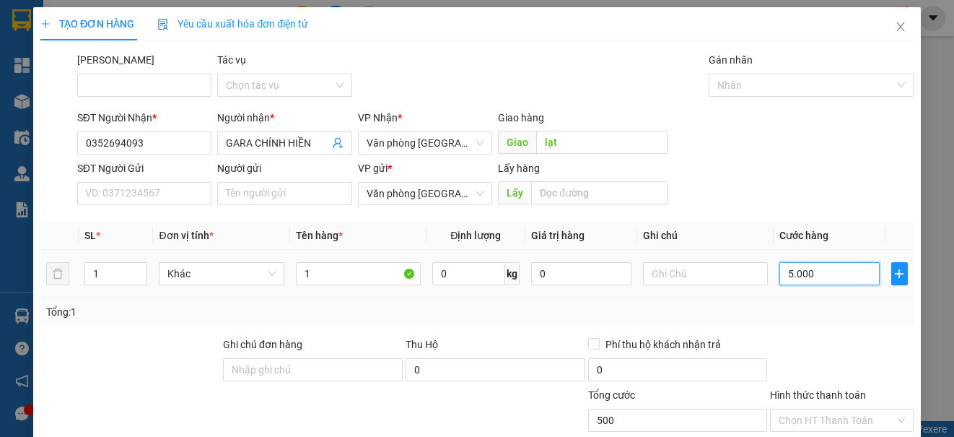
type input "5.000"
type input "50.000"
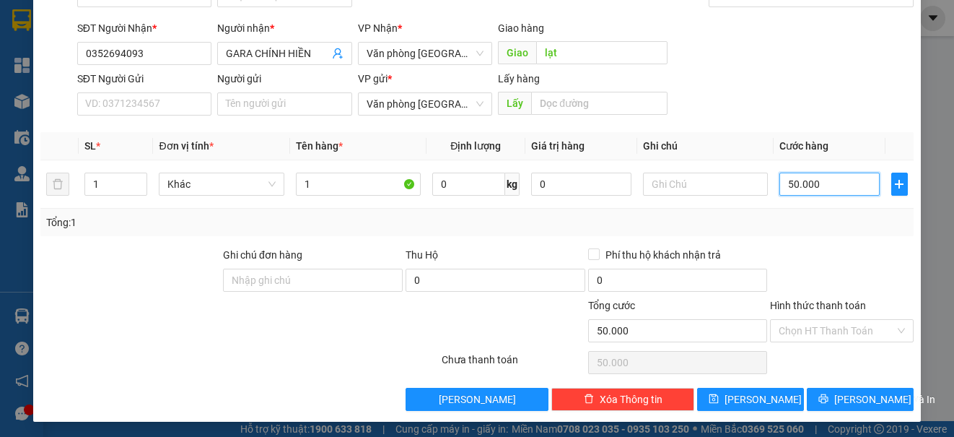
scroll to position [92, 0]
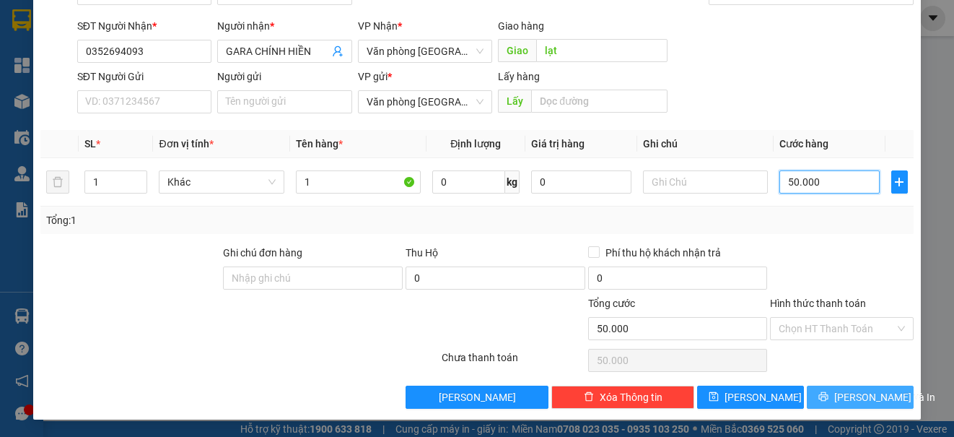
type input "50.000"
click at [819, 385] on button "[PERSON_NAME] và In" at bounding box center [860, 396] width 107 height 23
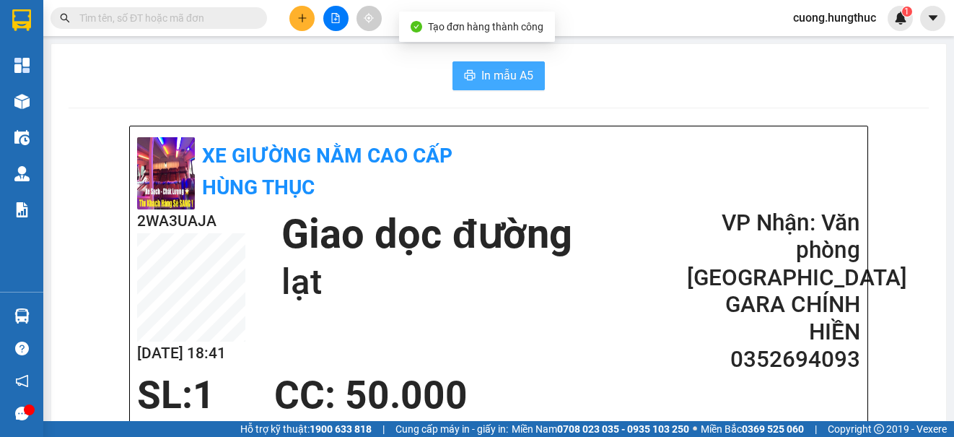
click at [489, 69] on span "In mẫu A5" at bounding box center [507, 75] width 52 height 18
